Goal: Task Accomplishment & Management: Use online tool/utility

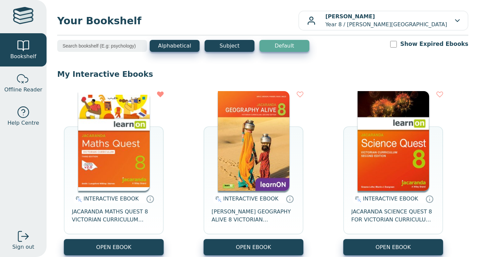
click at [130, 163] on img at bounding box center [113, 141] width 71 height 100
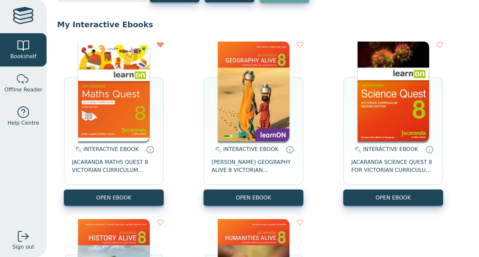
click at [392, 86] on img at bounding box center [392, 92] width 71 height 100
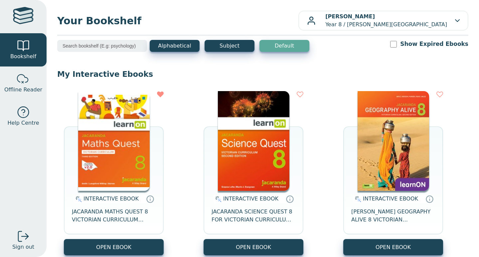
click at [237, 142] on img at bounding box center [253, 141] width 71 height 100
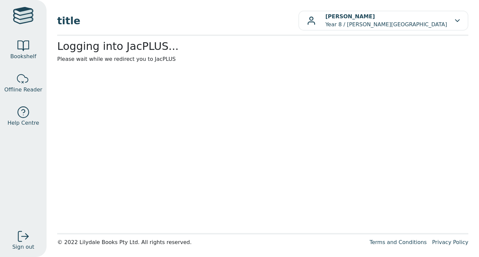
click at [237, 142] on main1 "Logging into JacPLUS... Please wait while we redirect you to JacPLUS" at bounding box center [262, 134] width 411 height 189
